Goal: Information Seeking & Learning: Find specific fact

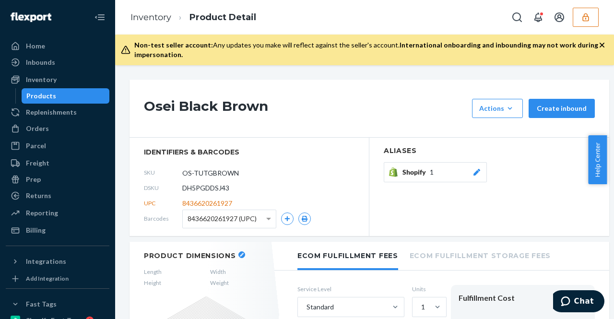
click at [579, 22] on button "button" at bounding box center [586, 17] width 26 height 19
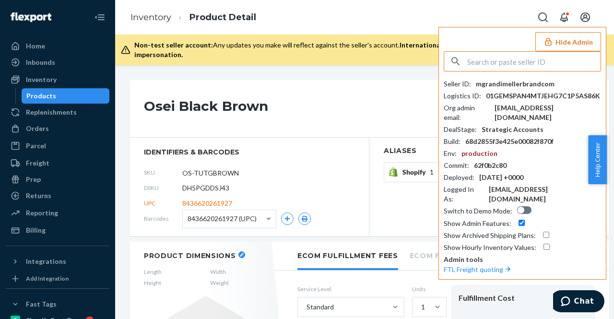
click at [485, 64] on input "text" at bounding box center [533, 61] width 133 height 19
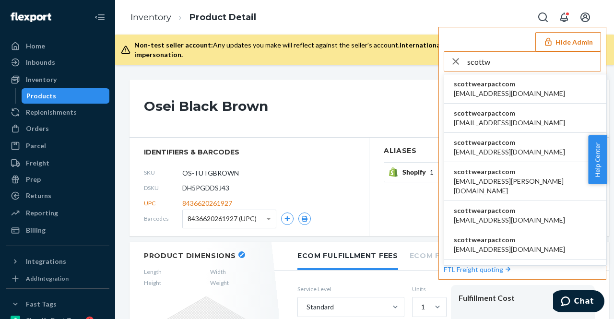
type input "scottw"
click at [474, 84] on span "scottwearpactcom" at bounding box center [509, 84] width 111 height 10
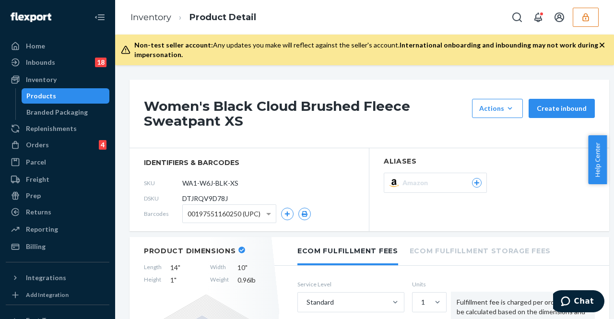
scroll to position [576, 0]
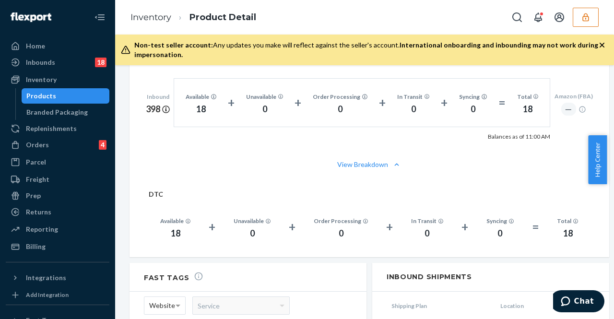
click at [582, 19] on icon "button" at bounding box center [586, 17] width 10 height 10
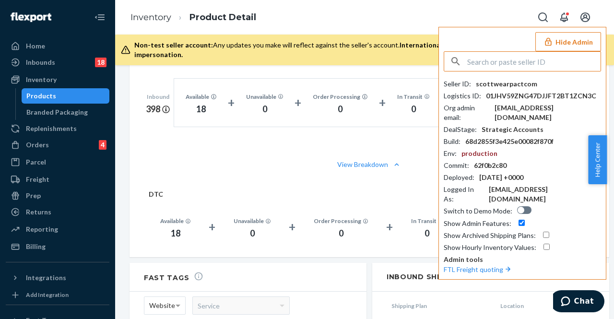
click at [523, 58] on input "text" at bounding box center [533, 61] width 133 height 19
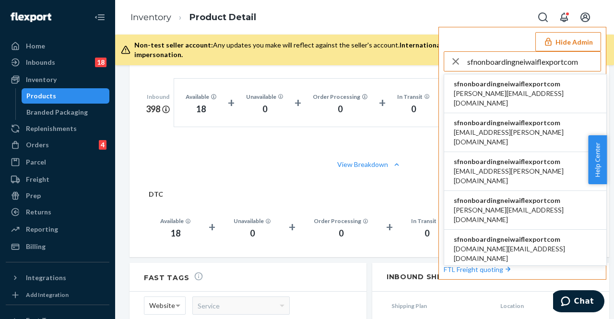
type input "sfnonboardingneiwaiflexportcom"
click at [486, 86] on span "sfnonboardingneiwaiflexportcom" at bounding box center [525, 84] width 143 height 10
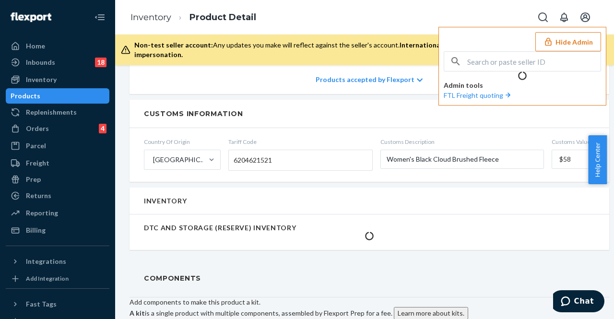
scroll to position [601, 0]
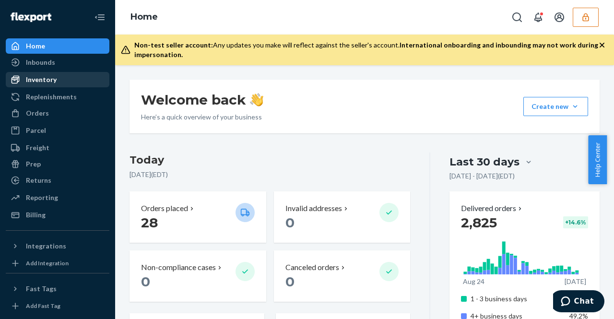
click at [72, 85] on div "Inventory" at bounding box center [58, 79] width 102 height 13
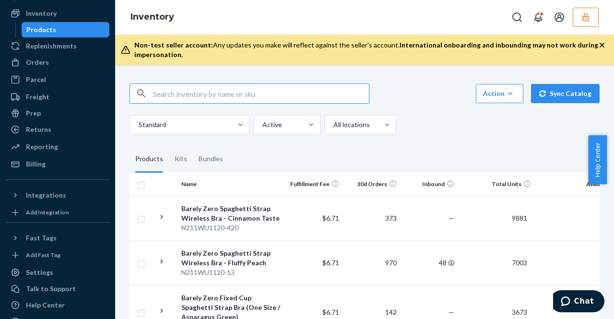
scroll to position [87, 0]
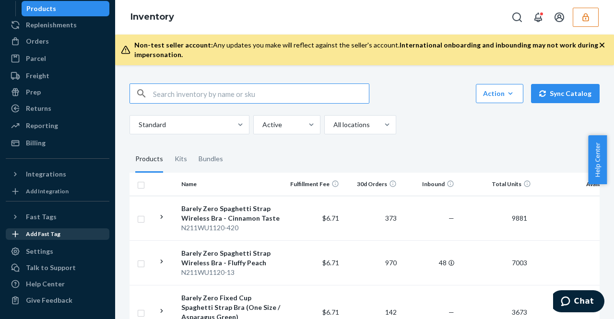
drag, startPoint x: 35, startPoint y: 248, endPoint x: 96, endPoint y: 236, distance: 62.8
click at [35, 248] on div "Settings" at bounding box center [39, 252] width 27 height 10
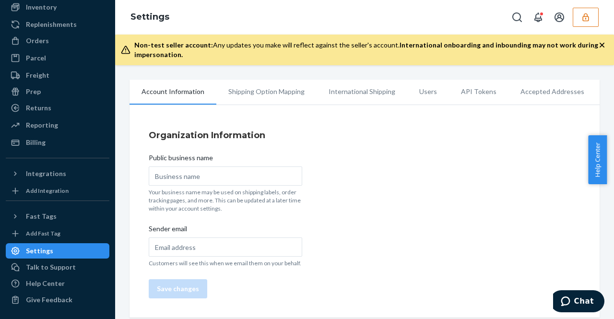
scroll to position [72, 0]
click at [426, 88] on li "Users" at bounding box center [428, 92] width 42 height 24
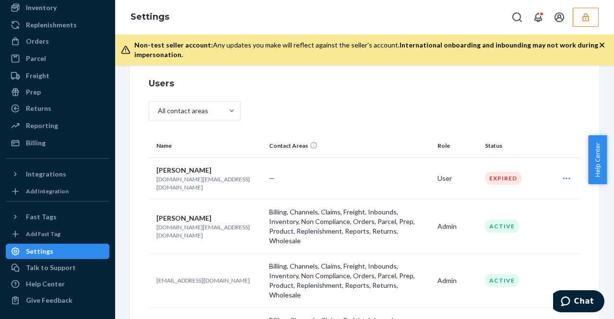
scroll to position [96, 0]
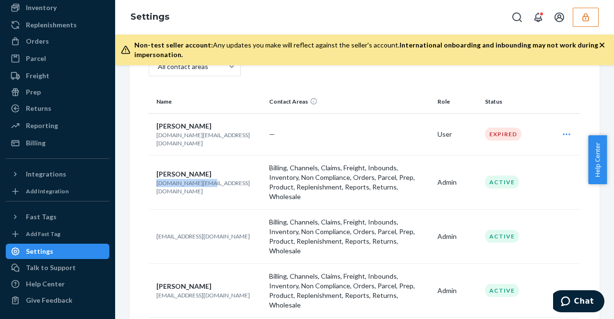
drag, startPoint x: 195, startPoint y: 176, endPoint x: 151, endPoint y: 173, distance: 44.7
click at [151, 173] on td "Jiaxin Li jx.li@neiwai.life" at bounding box center [207, 182] width 117 height 54
copy p "jx.li@neiwai.life"
click at [155, 212] on td "sfn-onboarding+neiwai@flexport.com" at bounding box center [207, 236] width 117 height 54
drag, startPoint x: 156, startPoint y: 214, endPoint x: 262, endPoint y: 226, distance: 106.2
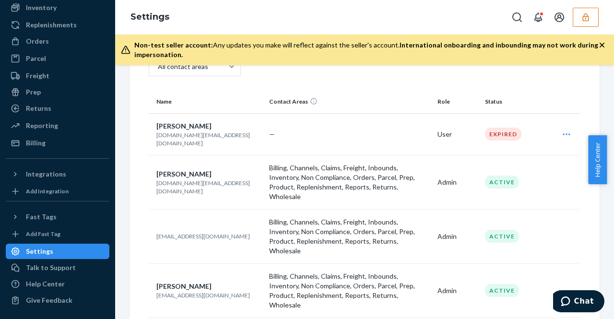
click at [262, 226] on td "sfn-onboarding+neiwai@flexport.com" at bounding box center [207, 236] width 117 height 54
copy p "sfn-onboarding+neiwai@flexport.com"
drag, startPoint x: 209, startPoint y: 265, endPoint x: 156, endPoint y: 266, distance: 52.8
click at [156, 266] on td "Yunhong Sun yh.sun@neiwai.life" at bounding box center [207, 290] width 117 height 54
copy p "yh.sun@neiwai.life"
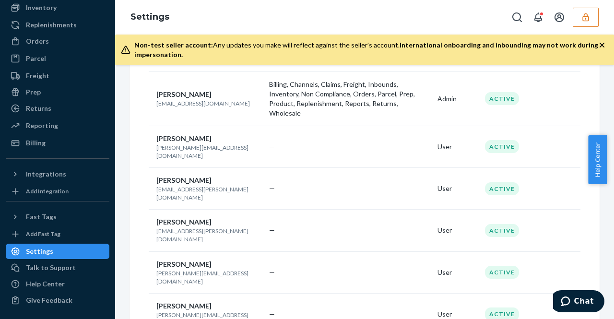
click at [302, 251] on td "—" at bounding box center [349, 272] width 168 height 42
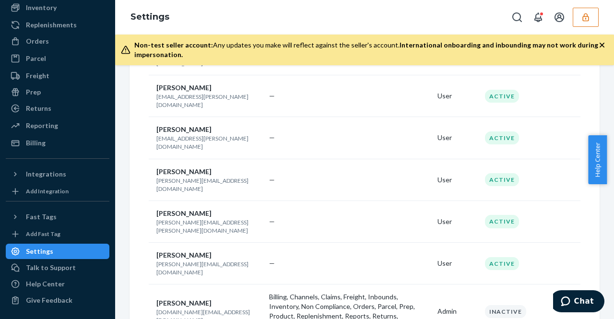
scroll to position [384, 0]
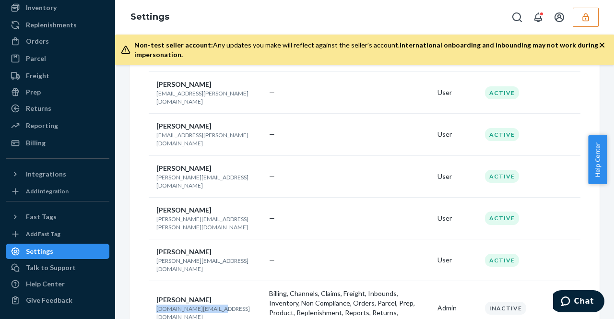
drag, startPoint x: 210, startPoint y: 231, endPoint x: 158, endPoint y: 235, distance: 52.4
click at [158, 281] on td "Maggie Li maggie.li@neiwai.life" at bounding box center [207, 308] width 117 height 54
copy p "maggie.li@neiwai.life"
click at [577, 21] on button "button" at bounding box center [586, 17] width 26 height 19
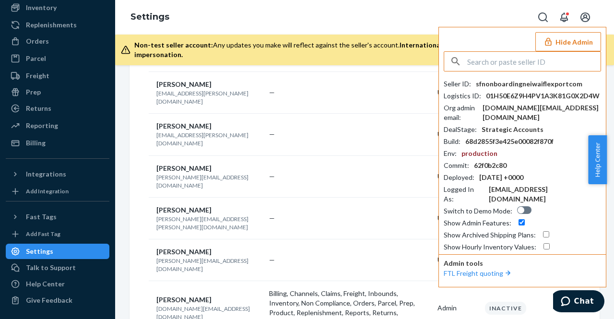
click at [499, 67] on input "text" at bounding box center [533, 61] width 133 height 19
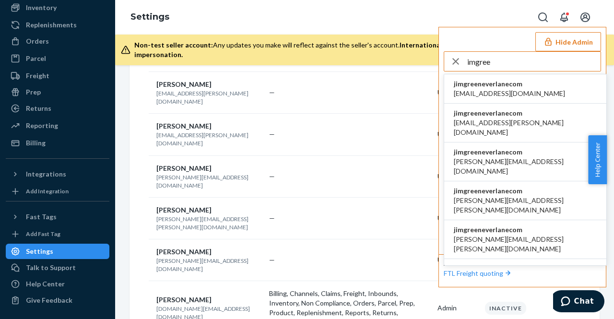
type input "imgree"
click at [503, 86] on span "jimgreeneverlanecom" at bounding box center [509, 84] width 111 height 10
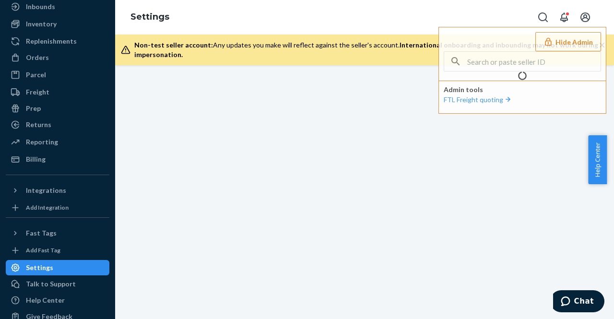
scroll to position [72, 0]
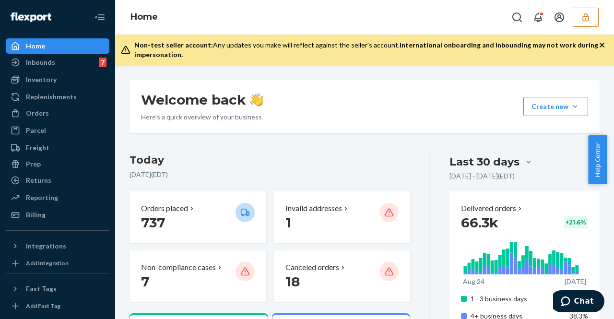
click at [591, 16] on button "button" at bounding box center [586, 17] width 26 height 19
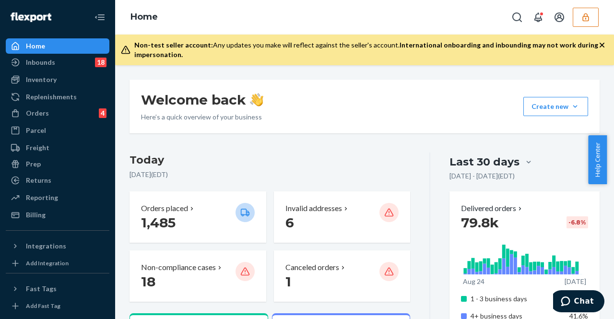
click at [581, 18] on icon "button" at bounding box center [586, 17] width 10 height 10
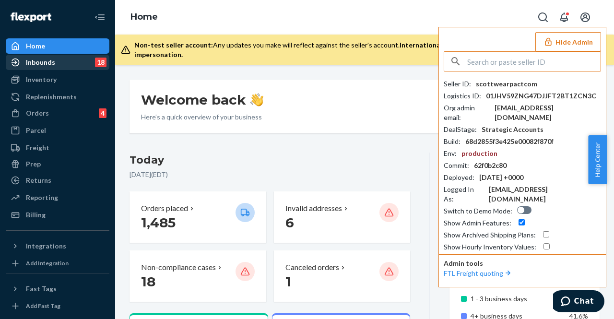
click at [85, 65] on div "Inbounds 18" at bounding box center [58, 62] width 102 height 13
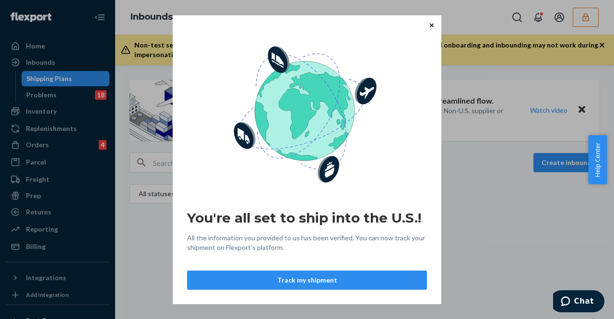
click at [430, 28] on icon "Close" at bounding box center [432, 26] width 4 height 6
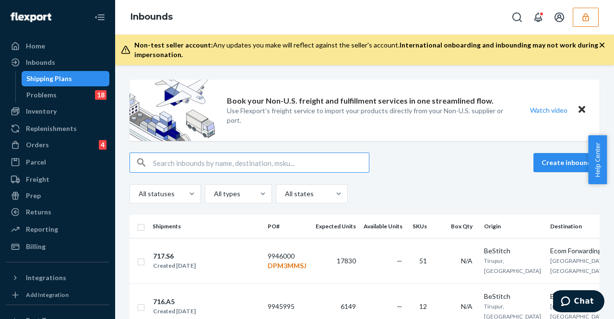
paste input "Featherweight Slub Long Sleeve"
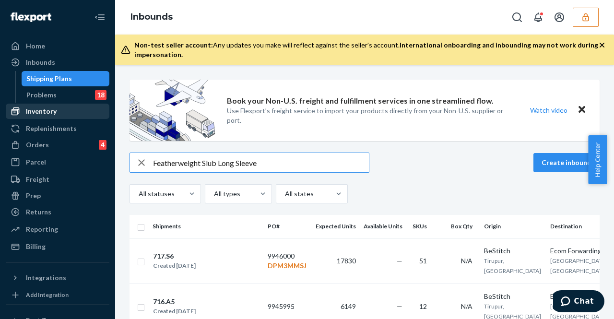
type input "Featherweight Slub Long Sleeve"
click at [70, 114] on div "Inventory" at bounding box center [58, 111] width 102 height 13
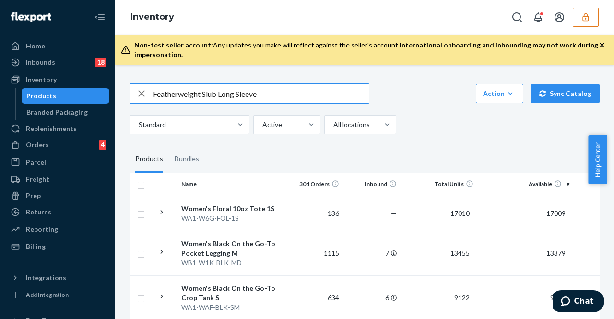
click at [153, 94] on input "Featherweight Slub Long Sleeve" at bounding box center [261, 93] width 216 height 19
type input "Featherweight Slub Long Sleeve"
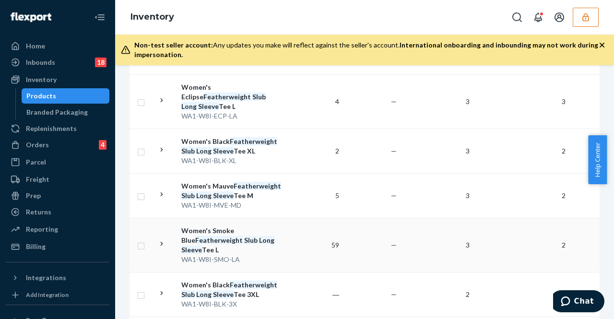
scroll to position [1133, 0]
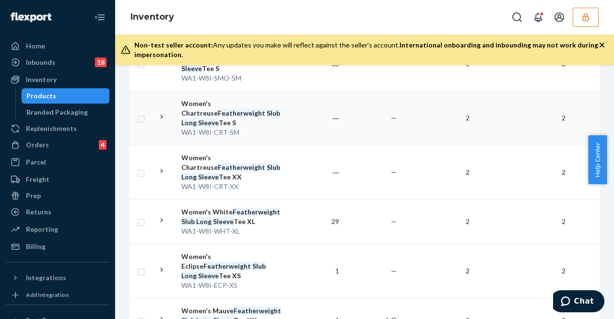
scroll to position [1151, 0]
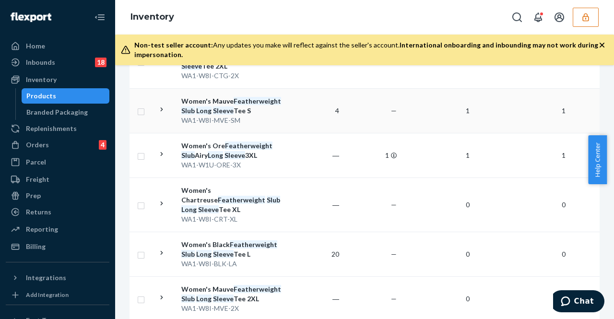
scroll to position [749, 0]
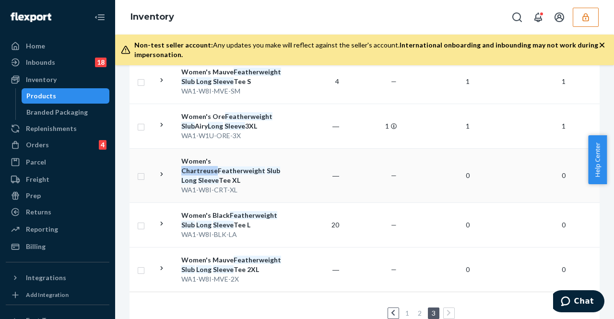
drag, startPoint x: 244, startPoint y: 130, endPoint x: 211, endPoint y: 131, distance: 32.6
click at [211, 156] on div "Women's Chartreuse Featherweight Slub Long Sleeve Tee XL" at bounding box center [231, 170] width 100 height 29
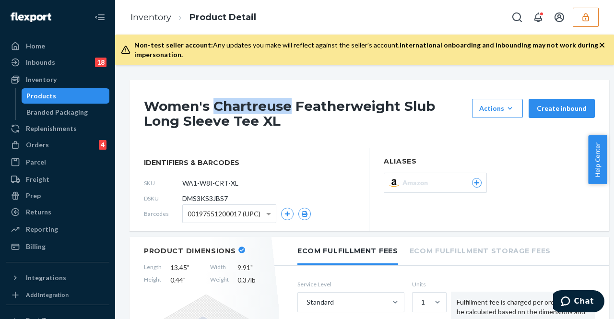
drag, startPoint x: 290, startPoint y: 108, endPoint x: 217, endPoint y: 106, distance: 72.5
click at [216, 107] on h1 "Women's Chartreuse Featherweight Slub Long Sleeve Tee XL" at bounding box center [305, 114] width 323 height 30
copy h1 "Chartreuse"
click at [154, 12] on link "Inventory" at bounding box center [150, 17] width 41 height 11
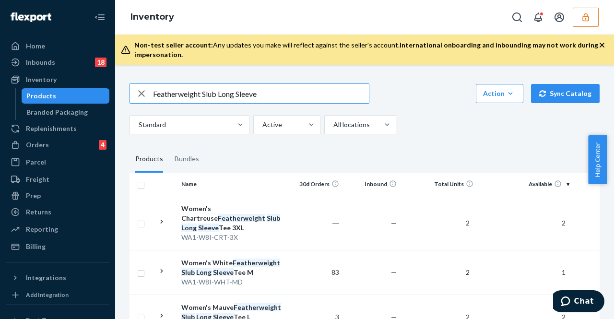
drag, startPoint x: 343, startPoint y: 266, endPoint x: 318, endPoint y: 261, distance: 26.0
click at [343, 266] on td "—" at bounding box center [372, 272] width 58 height 45
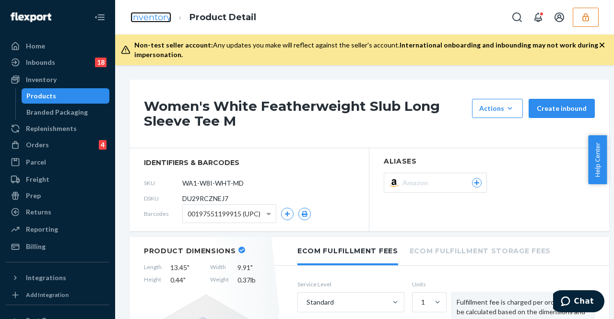
click at [161, 14] on link "Inventory" at bounding box center [150, 17] width 41 height 11
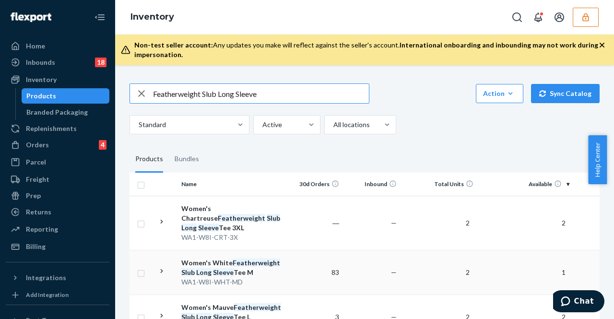
scroll to position [9, 0]
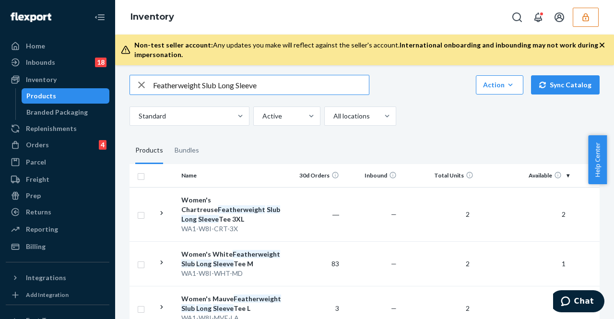
click at [201, 85] on input "Featherweight Slub Long Sleeve" at bounding box center [261, 84] width 216 height 19
click at [157, 84] on input "Slub Long Sleeve" at bounding box center [261, 84] width 216 height 19
click at [154, 86] on input "Slub Long Sleeve" at bounding box center [261, 84] width 216 height 19
type input "Slub Long Sleeve"
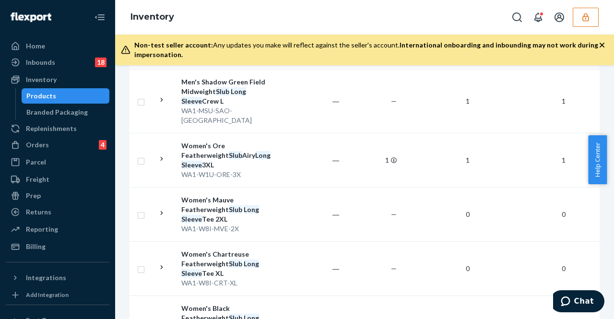
scroll to position [940, 0]
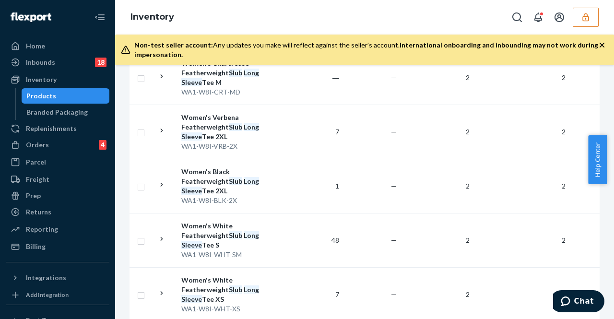
scroll to position [1123, 0]
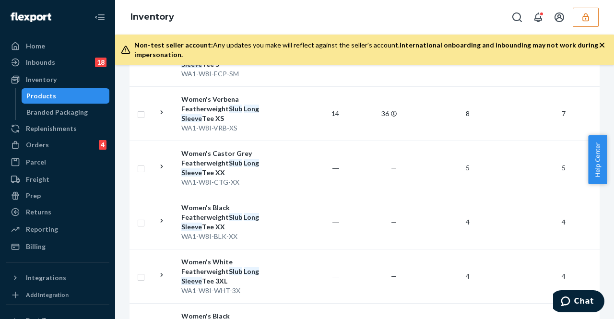
scroll to position [606, 0]
drag, startPoint x: 268, startPoint y: 122, endPoint x: 273, endPoint y: 105, distance: 18.7
click at [273, 149] on div "Women's Castor Grey Featherweight Slub Long Sleeve Tee XX" at bounding box center [231, 163] width 100 height 29
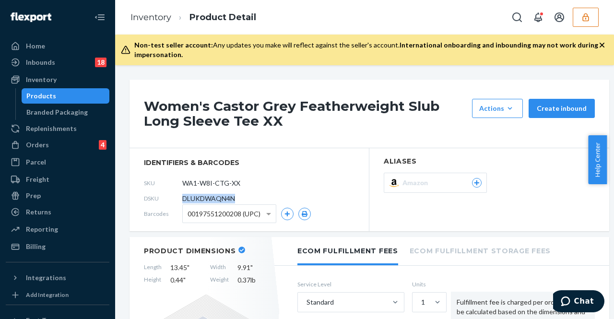
drag, startPoint x: 181, startPoint y: 198, endPoint x: 237, endPoint y: 203, distance: 55.9
click at [237, 203] on div "DSKU DLUKDWAQN4N" at bounding box center [249, 198] width 211 height 15
copy div "DLUKDWAQN4N"
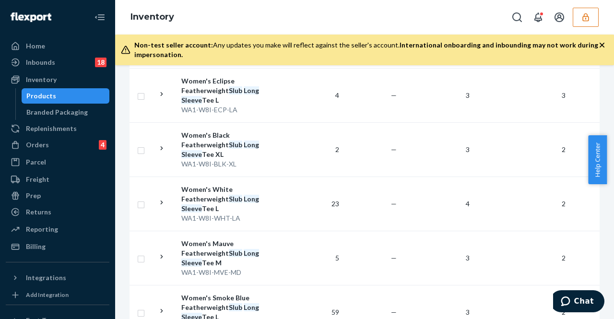
scroll to position [1152, 0]
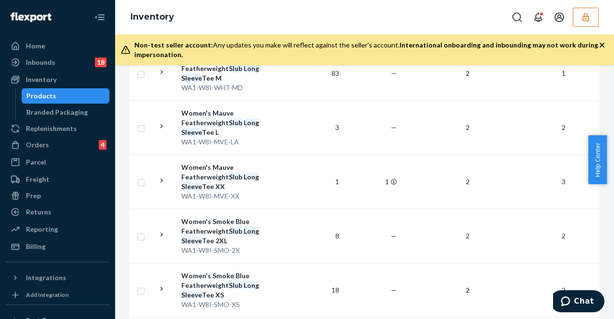
scroll to position [1143, 0]
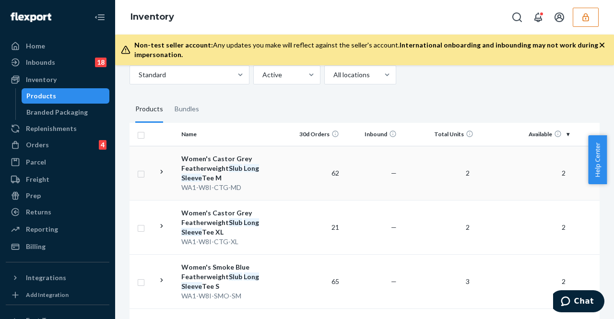
scroll to position [51, 0]
click at [344, 234] on td "—" at bounding box center [372, 226] width 58 height 54
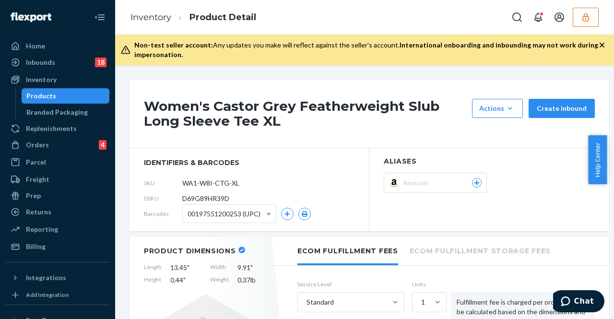
drag, startPoint x: 183, startPoint y: 198, endPoint x: 219, endPoint y: 196, distance: 36.0
drag, startPoint x: 219, startPoint y: 196, endPoint x: 197, endPoint y: 181, distance: 27.3
click at [197, 181] on input "WA1-W8I-CTG-XL" at bounding box center [225, 183] width 75 height 18
drag, startPoint x: 183, startPoint y: 199, endPoint x: 229, endPoint y: 199, distance: 46.1
click at [229, 199] on span "D69G89HR39D" at bounding box center [205, 199] width 47 height 10
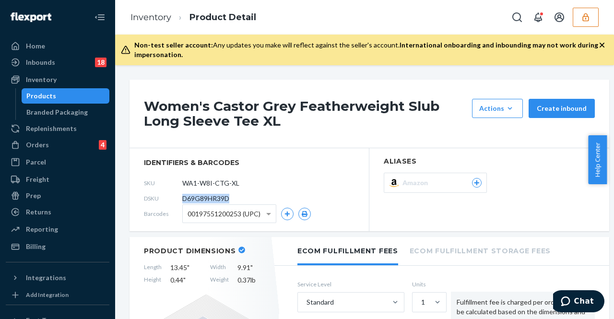
copy span "D69G89HR39D"
click at [162, 14] on link "Inventory" at bounding box center [150, 17] width 41 height 11
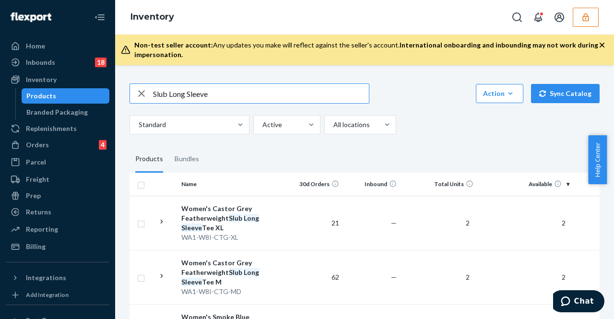
click at [139, 94] on icon "button" at bounding box center [142, 93] width 12 height 19
click at [175, 92] on input "Slub Long Sleeve" at bounding box center [261, 93] width 216 height 19
type input "brushed fleece sweatpant"
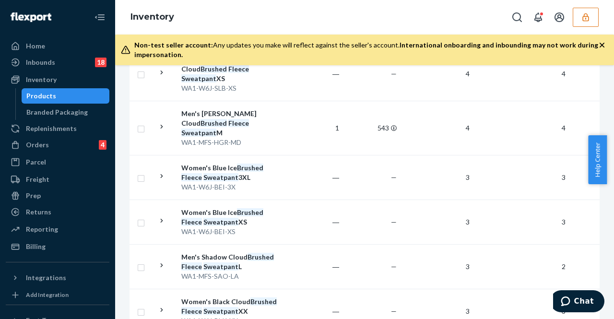
scroll to position [1047, 0]
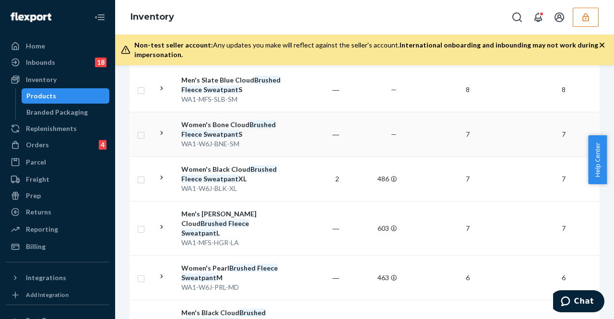
scroll to position [1095, 0]
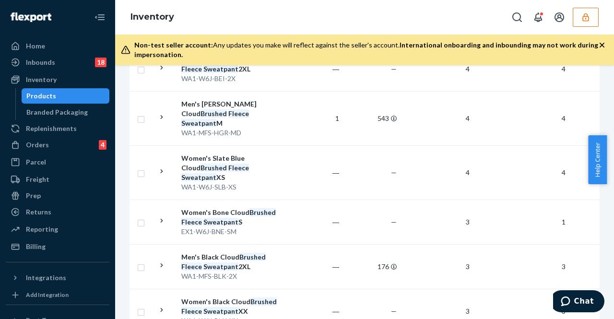
scroll to position [1047, 0]
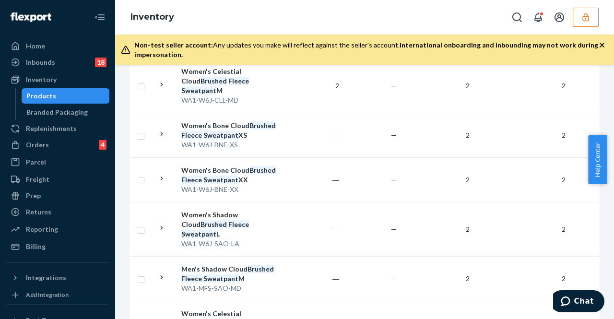
scroll to position [1042, 0]
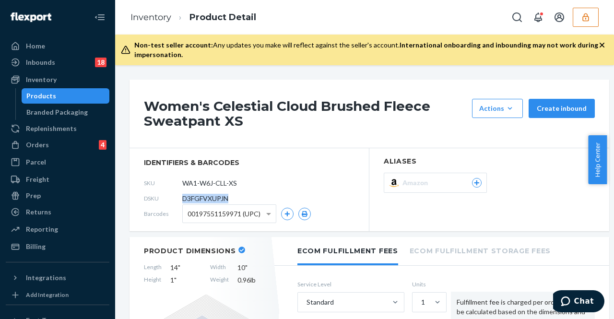
drag, startPoint x: 229, startPoint y: 200, endPoint x: 182, endPoint y: 198, distance: 47.1
click at [182, 198] on div "DSKU D3FGFVXUPJN" at bounding box center [249, 198] width 211 height 15
copy div "D3FGFVXUPJN"
click at [581, 20] on icon "button" at bounding box center [586, 17] width 10 height 10
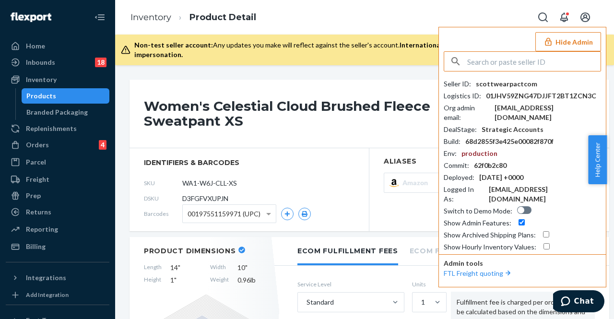
click at [507, 58] on input "text" at bounding box center [533, 61] width 133 height 19
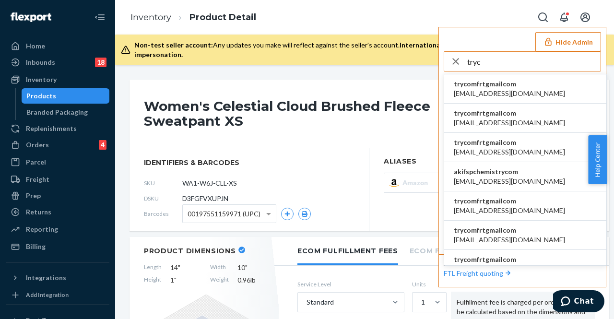
type input "tryc"
click at [508, 89] on span "abby@sh-shc.com" at bounding box center [509, 94] width 111 height 10
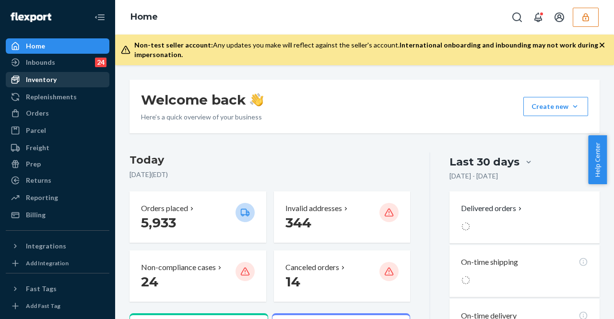
click at [33, 81] on div "Inventory" at bounding box center [41, 80] width 31 height 10
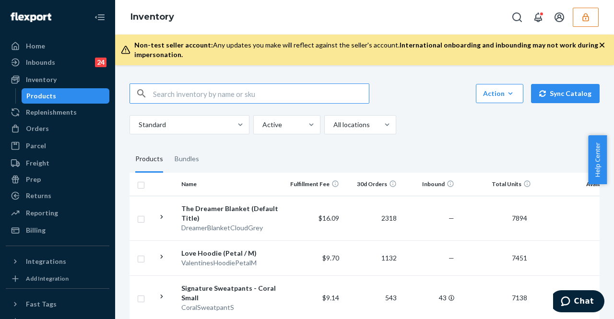
click at [201, 90] on input "text" at bounding box center [261, 93] width 216 height 19
type input "canvas"
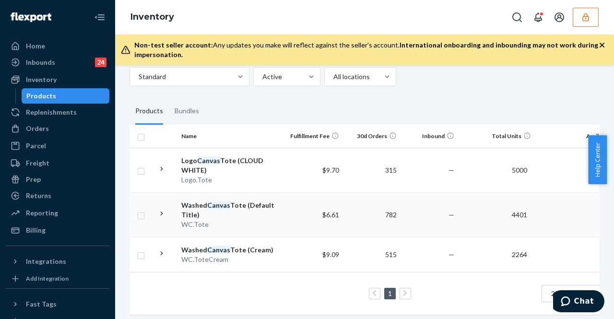
scroll to position [59, 0]
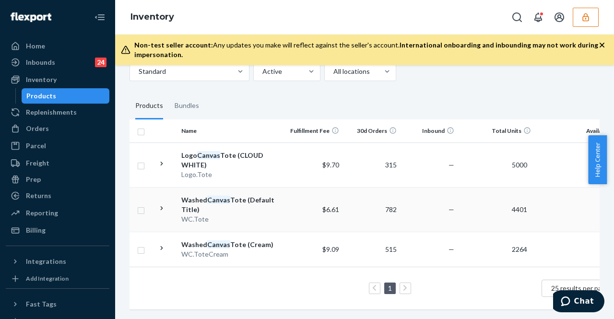
click at [272, 201] on div "Washed Canvas Tote (Default Title)" at bounding box center [231, 204] width 100 height 19
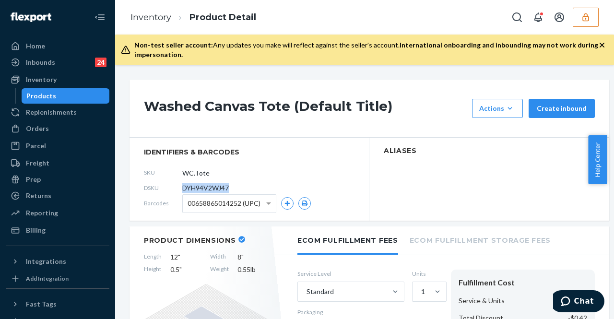
drag, startPoint x: 231, startPoint y: 188, endPoint x: 180, endPoint y: 191, distance: 51.0
click at [180, 191] on div "DSKU DYH94V2WJ47" at bounding box center [249, 187] width 211 height 15
copy div "DYH94V2WJ47"
click at [580, 16] on button "button" at bounding box center [586, 17] width 26 height 19
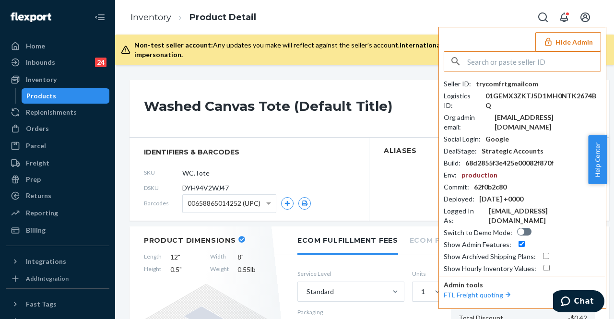
click at [544, 57] on input "text" at bounding box center [533, 61] width 133 height 19
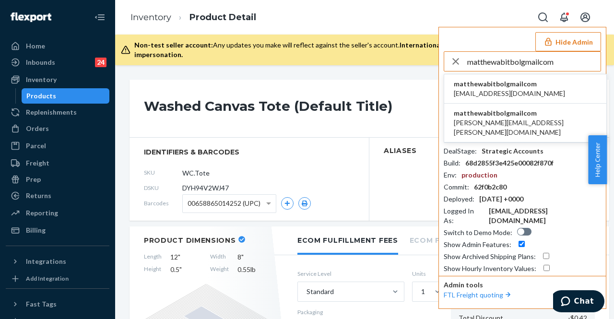
type input "matthewabitbolgmailcom"
click at [472, 89] on span "mabitbol01@gmail.com" at bounding box center [509, 94] width 111 height 10
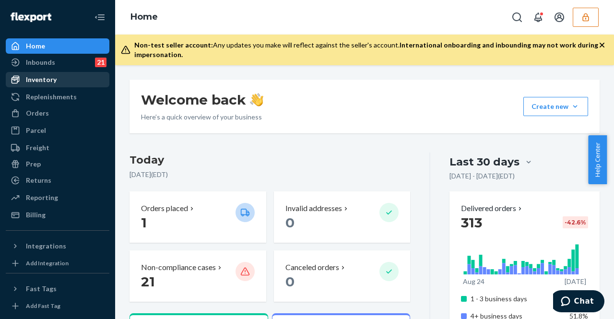
click at [62, 77] on div "Inventory" at bounding box center [58, 79] width 102 height 13
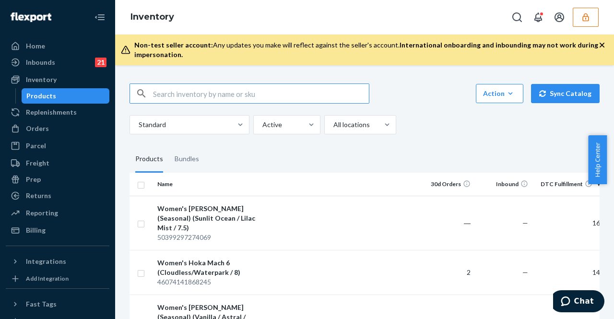
click at [174, 94] on input "text" at bounding box center [261, 93] width 216 height 19
type input "cloudstratus"
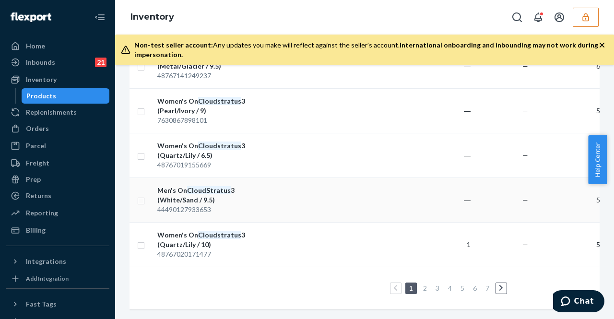
scroll to position [1047, 0]
click at [426, 284] on link "2" at bounding box center [425, 288] width 8 height 8
click at [439, 284] on link "3" at bounding box center [438, 288] width 8 height 8
click at [449, 284] on link "4" at bounding box center [450, 288] width 8 height 8
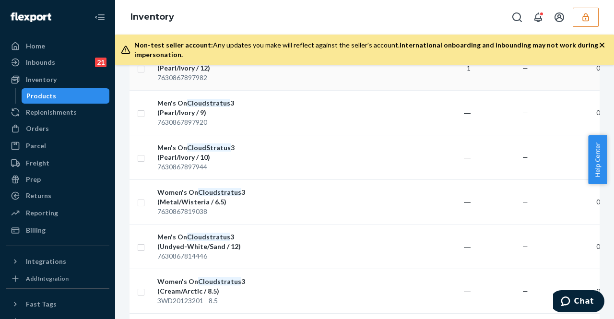
scroll to position [911, 0]
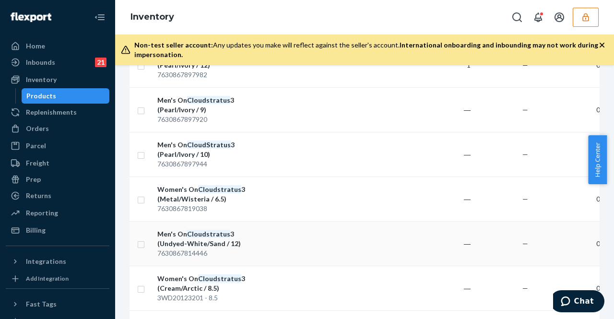
click at [276, 239] on td at bounding box center [338, 243] width 155 height 45
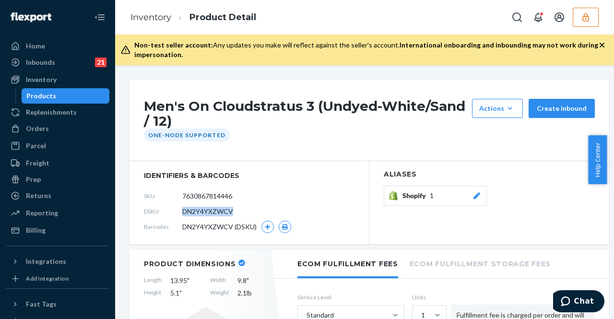
drag, startPoint x: 233, startPoint y: 211, endPoint x: 176, endPoint y: 205, distance: 57.8
click at [176, 206] on div "DSKU DN2Y4YXZWCV" at bounding box center [249, 211] width 211 height 15
copy div "DN2Y4YXZWCV"
click at [584, 10] on button "button" at bounding box center [586, 17] width 26 height 19
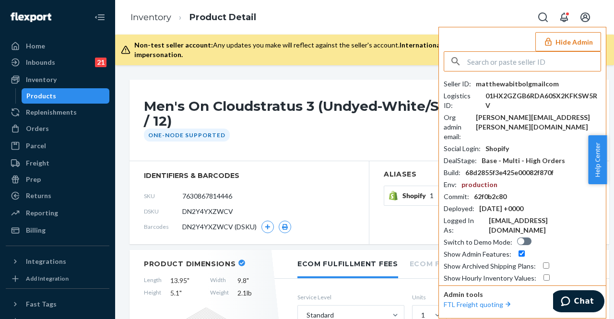
click at [534, 63] on input "text" at bounding box center [533, 61] width 133 height 19
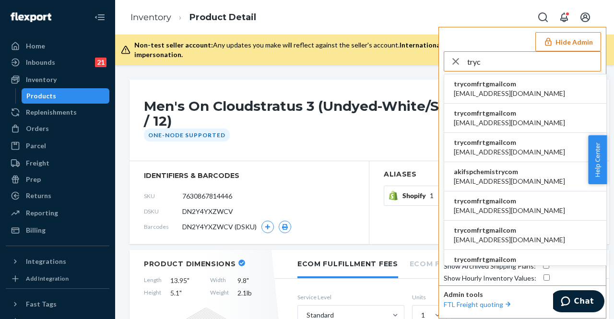
type input "tryc"
click at [492, 86] on span "trycomfrtgmailcom" at bounding box center [509, 84] width 111 height 10
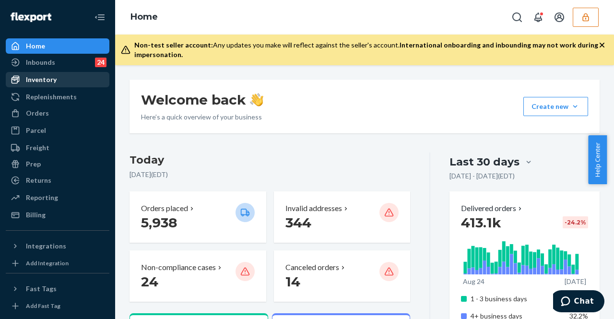
click at [29, 84] on div "Inventory" at bounding box center [58, 79] width 102 height 13
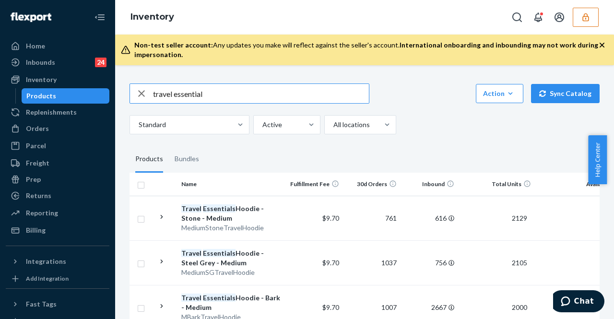
click at [212, 98] on input "travel essential" at bounding box center [261, 93] width 216 height 19
type input "travel essential sweatpants"
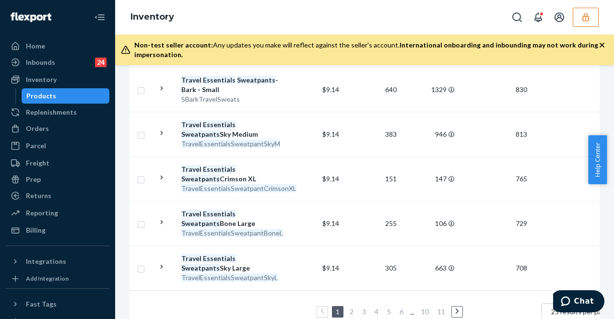
scroll to position [1104, 0]
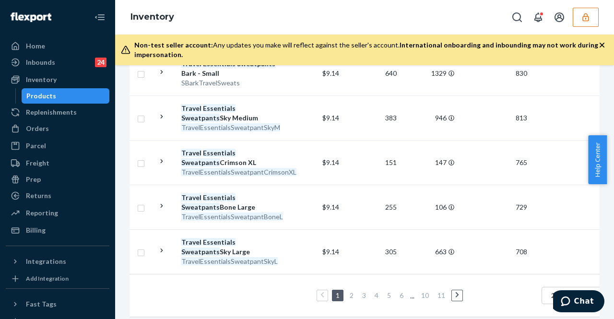
click at [353, 291] on link "2" at bounding box center [352, 295] width 8 height 8
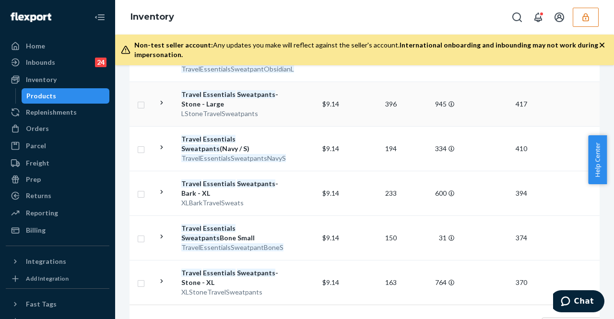
scroll to position [1076, 0]
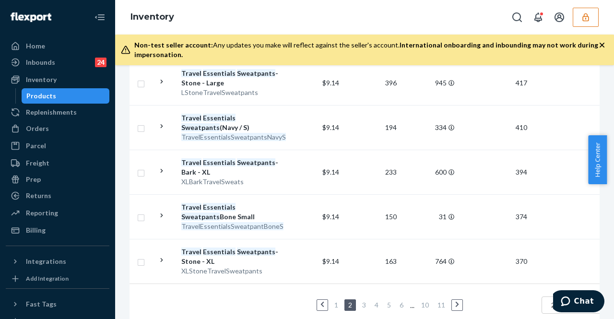
click at [366, 301] on link "3" at bounding box center [364, 305] width 8 height 8
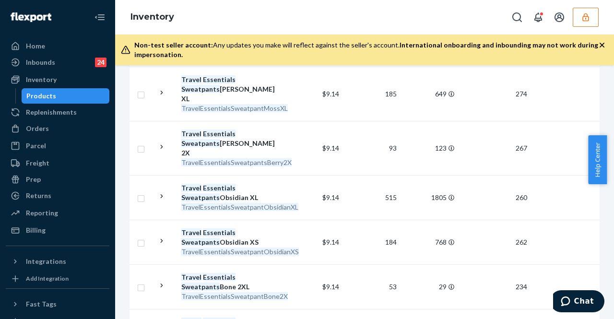
scroll to position [576, 0]
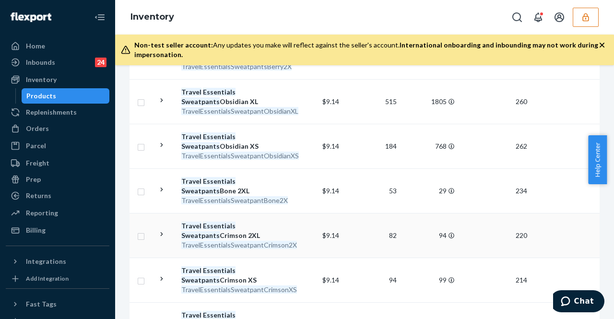
click at [259, 221] on div "Travel Essentials Sweatpants Crimson 2XL" at bounding box center [231, 230] width 100 height 19
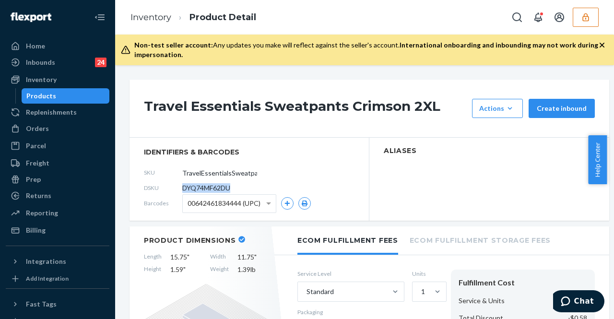
drag, startPoint x: 232, startPoint y: 189, endPoint x: 184, endPoint y: 184, distance: 48.7
click at [184, 184] on div "DSKU DYQ74MF62DU" at bounding box center [249, 187] width 211 height 15
copy span "DYQ74MF62DU"
click at [147, 21] on link "Inventory" at bounding box center [150, 17] width 41 height 11
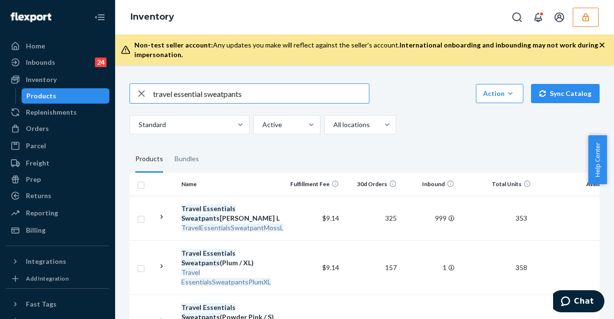
drag, startPoint x: 271, startPoint y: 95, endPoint x: 81, endPoint y: 95, distance: 190.4
click at [81, 95] on div "Home Inbounds 24 Shipping Plans Problems 24 Inventory Products Replenishments O…" at bounding box center [307, 159] width 614 height 319
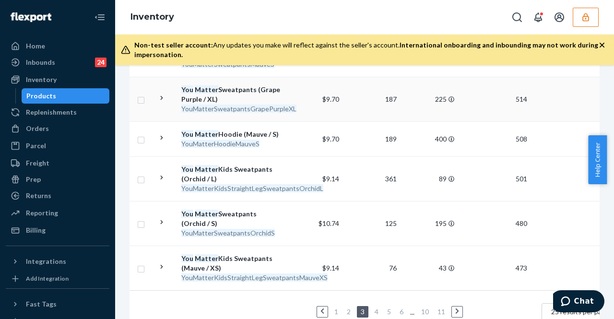
scroll to position [1007, 0]
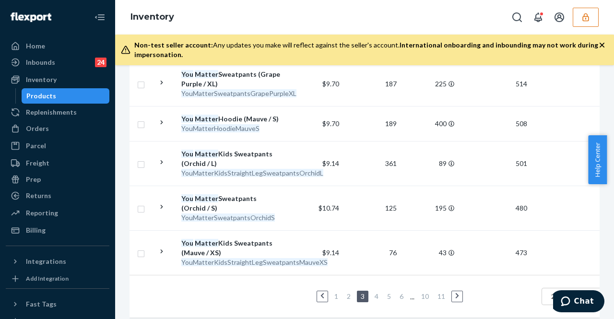
click at [376, 292] on link "4" at bounding box center [377, 296] width 8 height 8
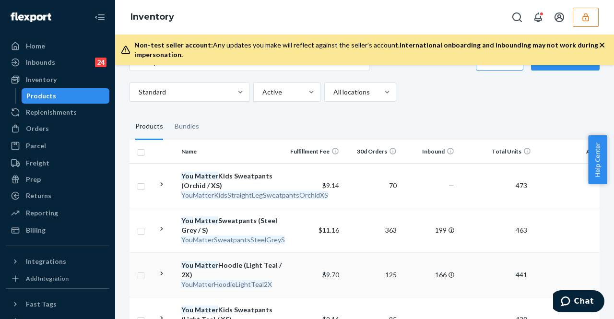
scroll to position [0, 0]
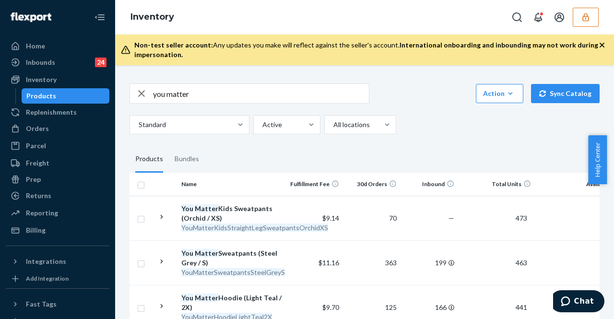
click at [205, 92] on input "you matter" at bounding box center [261, 93] width 216 height 19
type input "you matter hoodie"
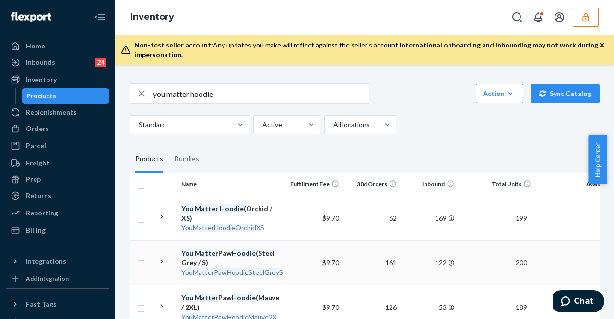
click at [296, 246] on td "$9.70" at bounding box center [314, 262] width 58 height 45
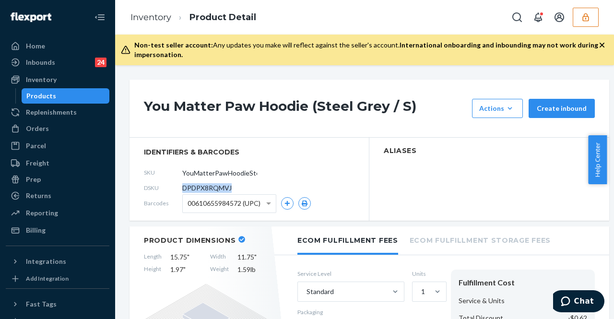
drag, startPoint x: 237, startPoint y: 188, endPoint x: 184, endPoint y: 190, distance: 53.3
click at [184, 190] on div "DSKU DPDPX8RQMVJ" at bounding box center [249, 187] width 211 height 15
copy span "DPDPX8RQMVJ"
click at [159, 21] on link "Inventory" at bounding box center [150, 17] width 41 height 11
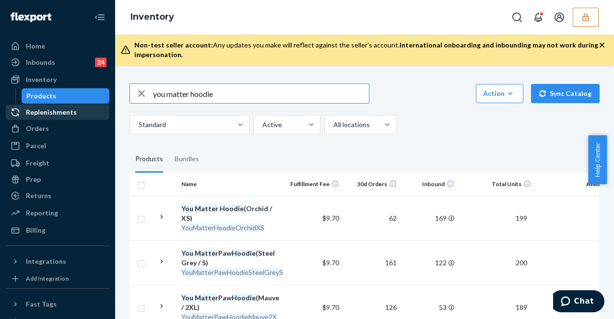
drag, startPoint x: 223, startPoint y: 100, endPoint x: 99, endPoint y: 114, distance: 124.5
click at [100, 115] on div "Home Inbounds 24 Shipping Plans Problems 24 Inventory Products Replenishments O…" at bounding box center [307, 159] width 614 height 319
type input "airplane mode"
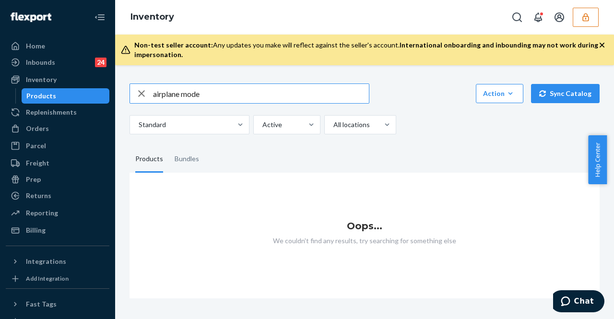
drag, startPoint x: 236, startPoint y: 95, endPoint x: 250, endPoint y: 76, distance: 23.0
click at [202, 97] on input "airplane mode" at bounding box center [261, 93] width 216 height 19
drag, startPoint x: 206, startPoint y: 92, endPoint x: 120, endPoint y: 95, distance: 86.4
click at [120, 95] on div "airplane mode Action Create product Create bundle Bulk create products Bulk upd…" at bounding box center [364, 192] width 499 height 254
type input "travel hoodie"
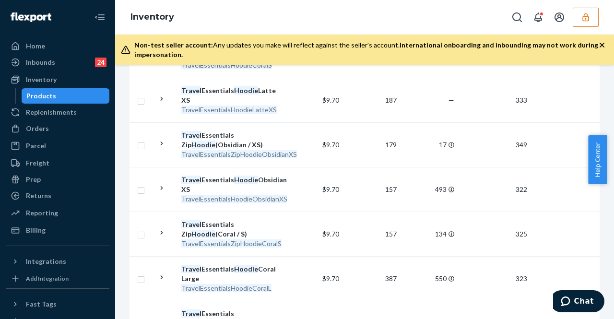
scroll to position [1007, 0]
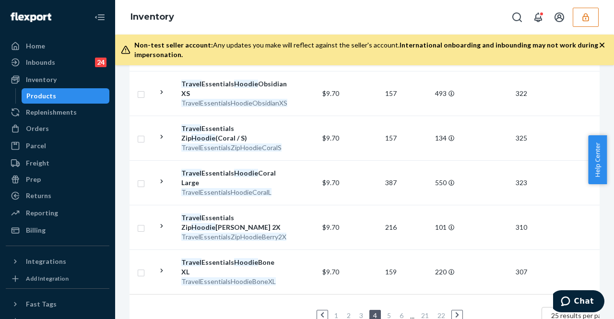
click at [335, 311] on link "1" at bounding box center [336, 315] width 8 height 8
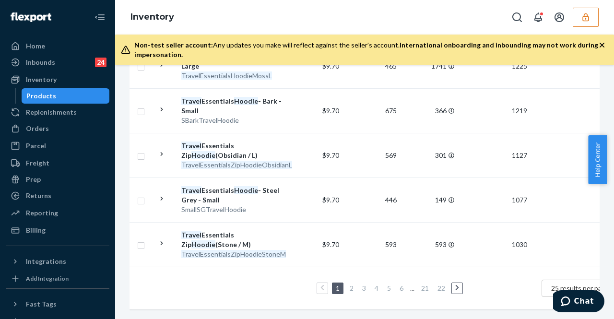
scroll to position [1037, 0]
click at [355, 284] on link "2" at bounding box center [352, 288] width 8 height 8
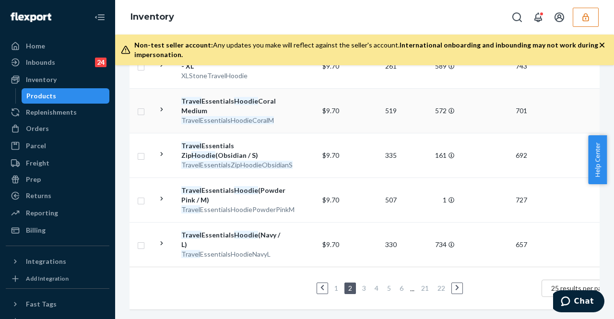
scroll to position [1047, 0]
click at [366, 284] on link "3" at bounding box center [364, 288] width 8 height 8
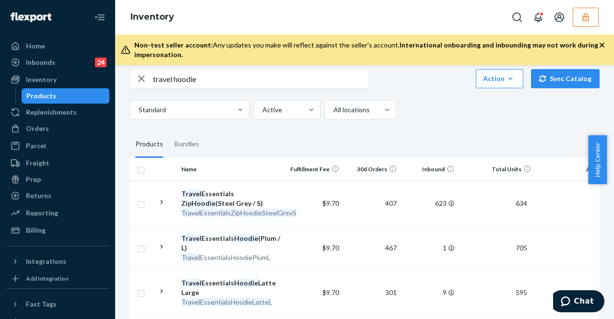
scroll to position [0, 0]
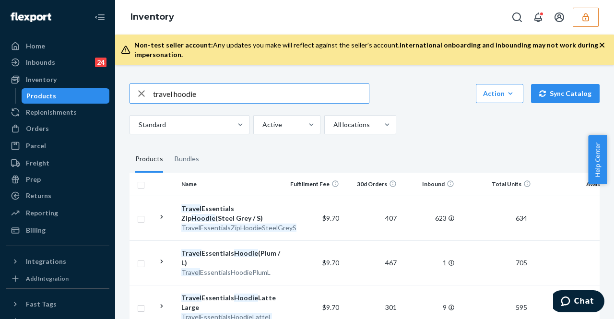
drag, startPoint x: 225, startPoint y: 90, endPoint x: 124, endPoint y: 113, distance: 104.2
click at [122, 113] on div "travel hoodie Action Create product Create bundle Bulk create products Bulk upd…" at bounding box center [364, 192] width 499 height 254
type input "aloe"
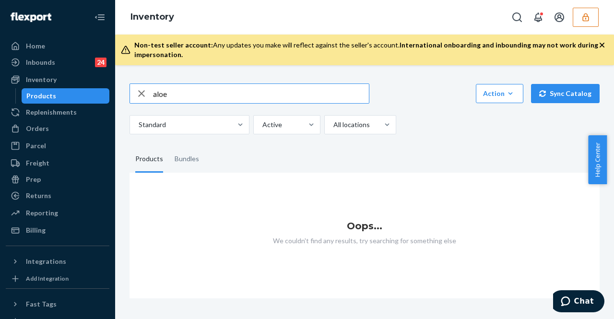
drag, startPoint x: 161, startPoint y: 95, endPoint x: 87, endPoint y: 98, distance: 73.5
click at [87, 98] on div "Home Inbounds 24 Shipping Plans Problems 24 Inventory Products Replenishments O…" at bounding box center [307, 159] width 614 height 319
click at [200, 96] on input "airplane" at bounding box center [261, 93] width 216 height 19
type input "a"
click at [577, 19] on button "button" at bounding box center [586, 17] width 26 height 19
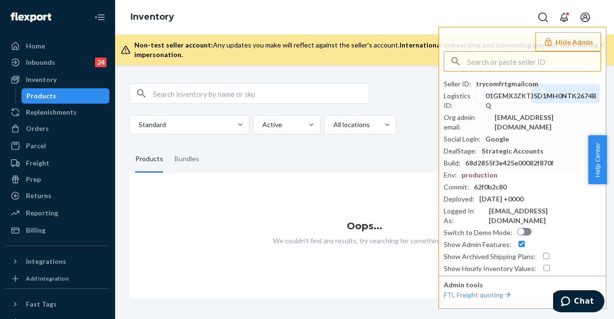
click at [321, 97] on input "text" at bounding box center [261, 93] width 216 height 19
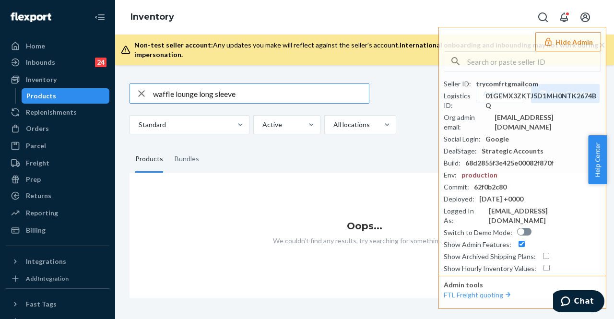
type input "waffle lounge long sleeve"
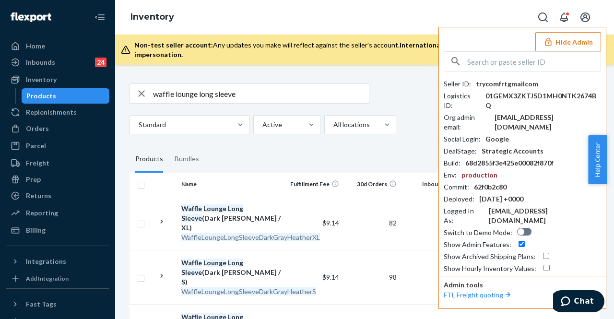
click at [553, 42] on icon "button" at bounding box center [549, 42] width 10 height 10
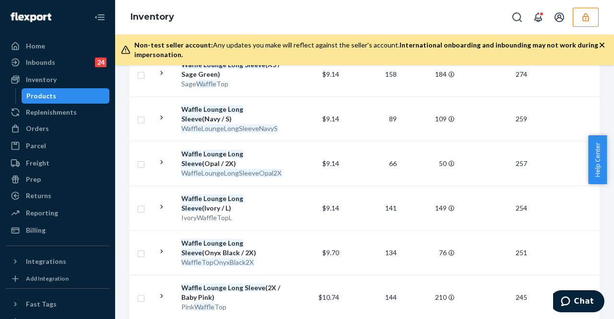
scroll to position [299, 0]
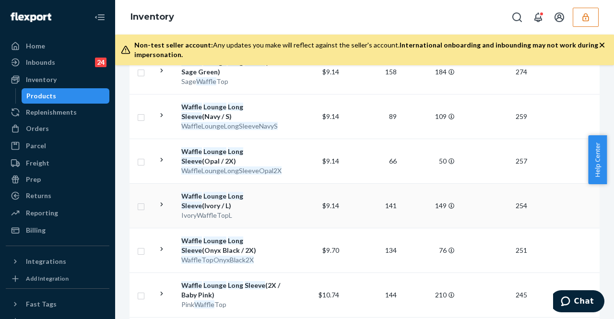
click at [247, 191] on div "Waffle Lounge Long Sleeve (Ivory / L)" at bounding box center [231, 200] width 100 height 19
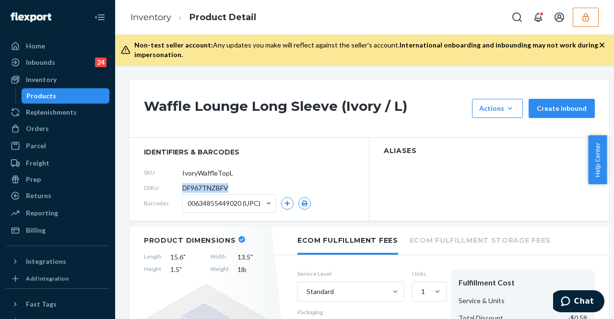
drag, startPoint x: 230, startPoint y: 186, endPoint x: 177, endPoint y: 190, distance: 53.0
click at [177, 190] on div "DSKU DF967TNZBFV" at bounding box center [249, 187] width 211 height 15
copy div "DF967TNZBFV"
